Goal: Task Accomplishment & Management: Use online tool/utility

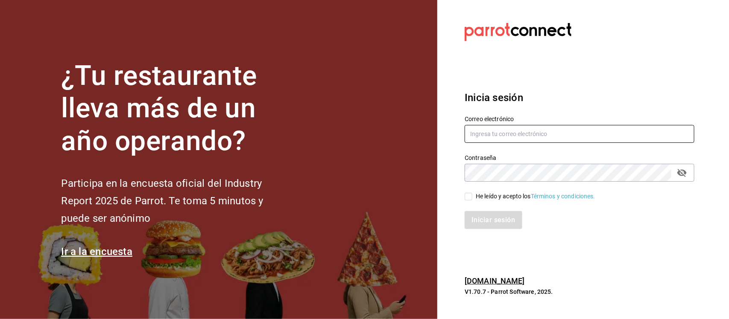
type input "[EMAIL_ADDRESS][DOMAIN_NAME]"
click at [684, 175] on icon "passwordField" at bounding box center [681, 173] width 9 height 8
click at [470, 198] on input "He leído y acepto los Términos y condiciones." at bounding box center [468, 197] width 8 height 8
checkbox input "true"
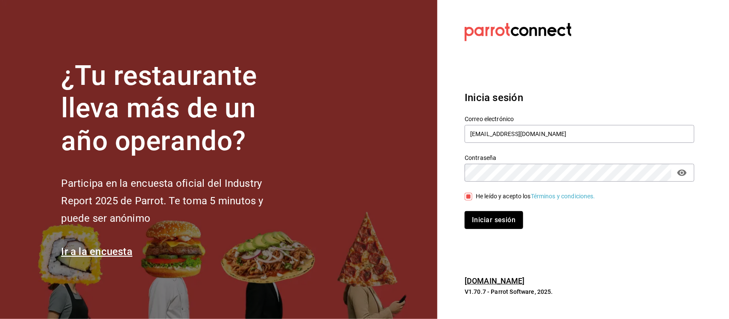
click at [487, 216] on button "Iniciar sesión" at bounding box center [493, 220] width 58 height 18
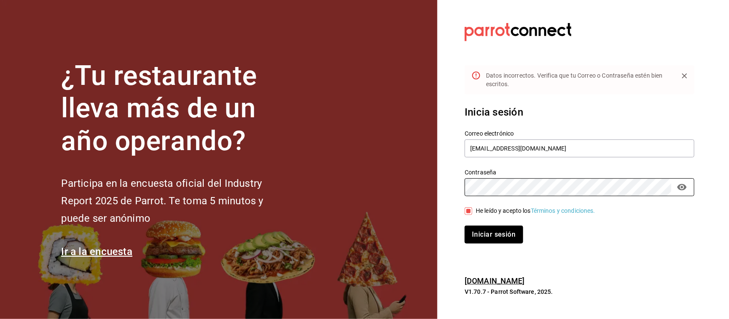
click at [498, 236] on button "Iniciar sesión" at bounding box center [493, 235] width 58 height 18
click at [475, 238] on button "Iniciar sesión" at bounding box center [493, 235] width 58 height 18
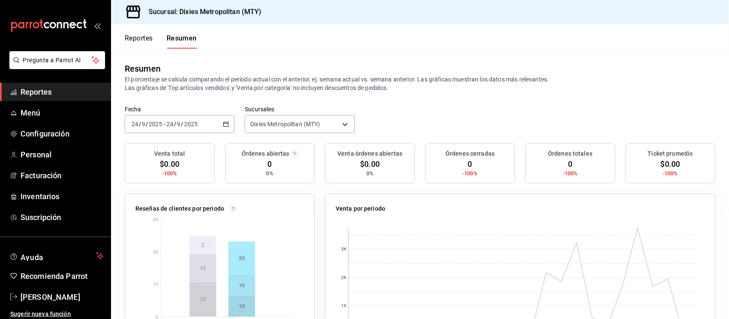
click at [62, 96] on span "Reportes" at bounding box center [61, 92] width 83 height 12
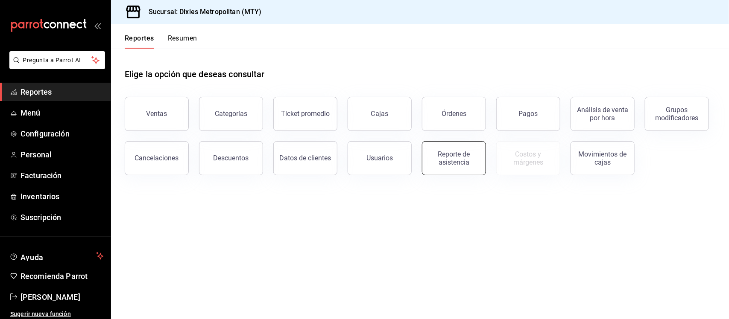
click at [449, 161] on div "Reporte de asistencia" at bounding box center [453, 158] width 53 height 16
